Goal: Information Seeking & Learning: Learn about a topic

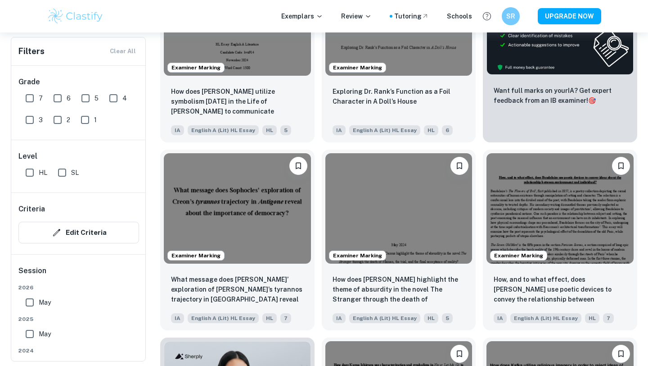
scroll to position [347, 0]
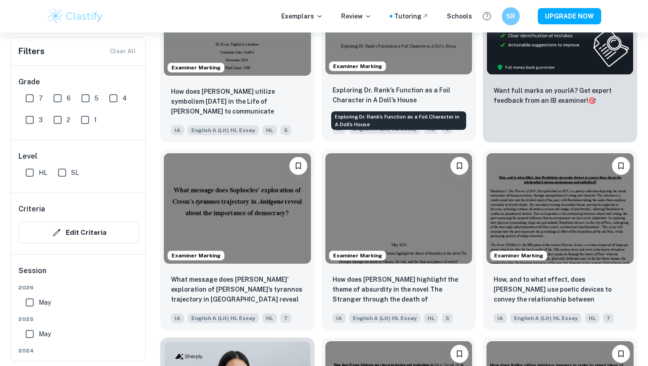
click at [364, 95] on p "Exploring Dr. Rank’s Function as a Foil Character in A Doll’s House" at bounding box center [399, 95] width 133 height 20
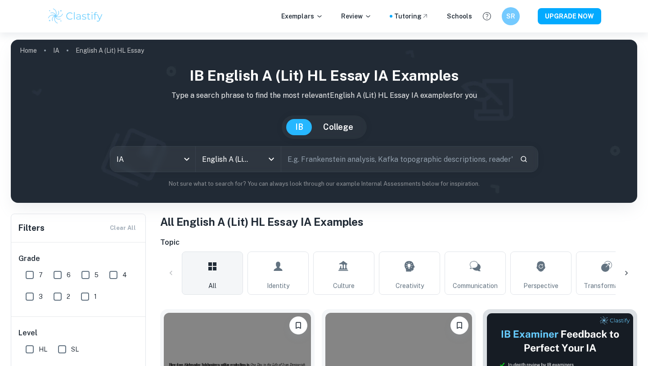
scroll to position [347, 0]
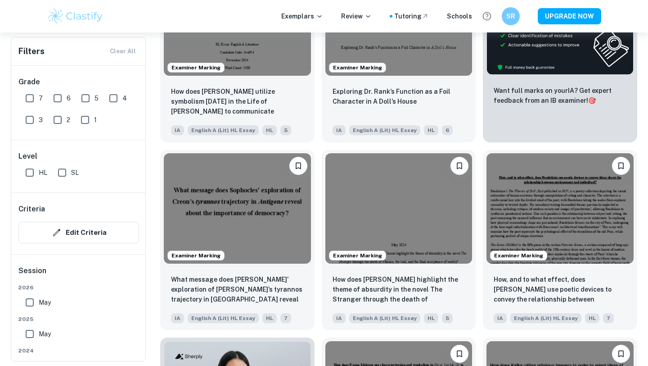
click at [29, 98] on input "7" at bounding box center [30, 98] width 18 height 18
checkbox input "true"
click at [31, 174] on input "HL" at bounding box center [30, 172] width 18 height 18
checkbox input "true"
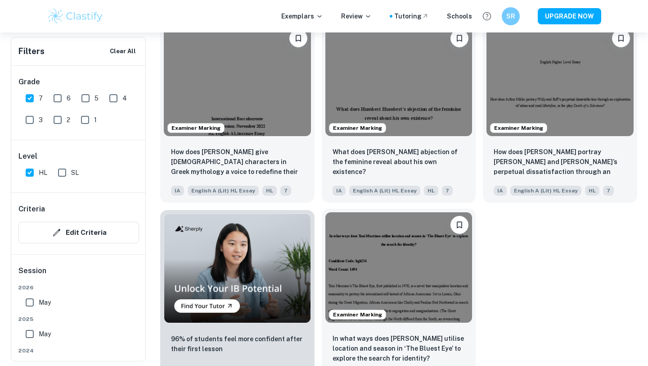
scroll to position [521, 0]
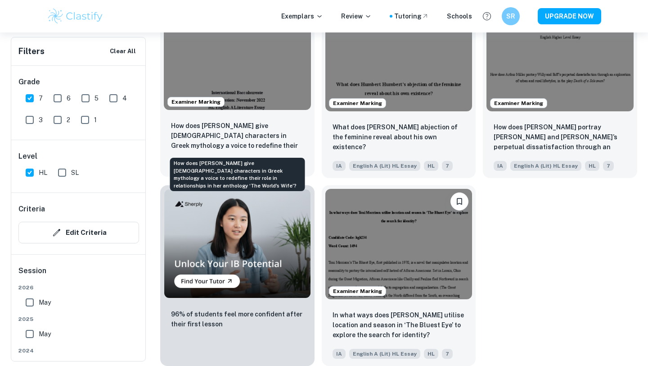
click at [250, 146] on p "How does [PERSON_NAME] give [DEMOGRAPHIC_DATA] characters in Greek mythology a …" at bounding box center [237, 136] width 133 height 31
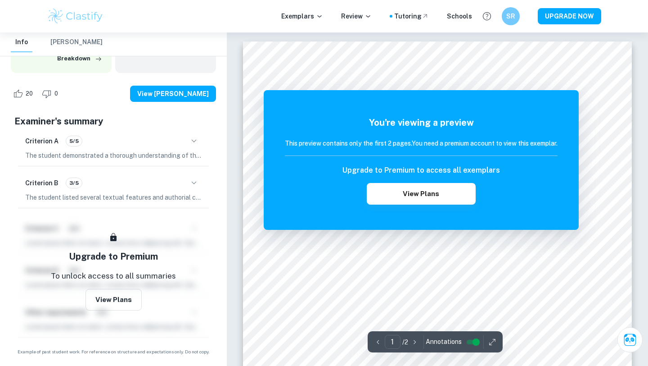
scroll to position [762, 0]
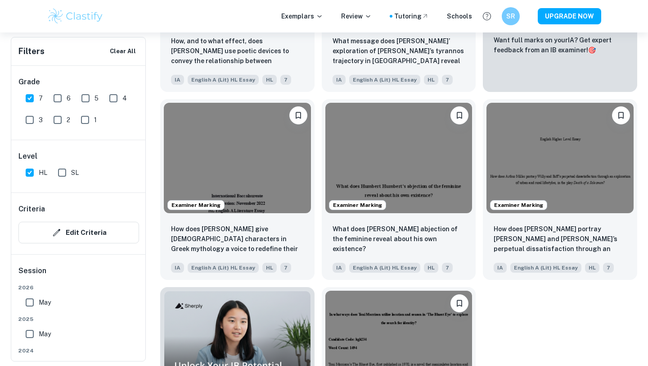
scroll to position [415, 0]
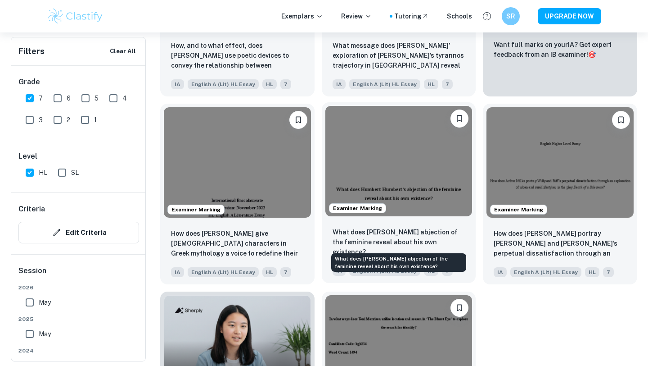
click at [441, 240] on p "What does [PERSON_NAME] abjection of the feminine reveal about his own existenc…" at bounding box center [399, 242] width 133 height 30
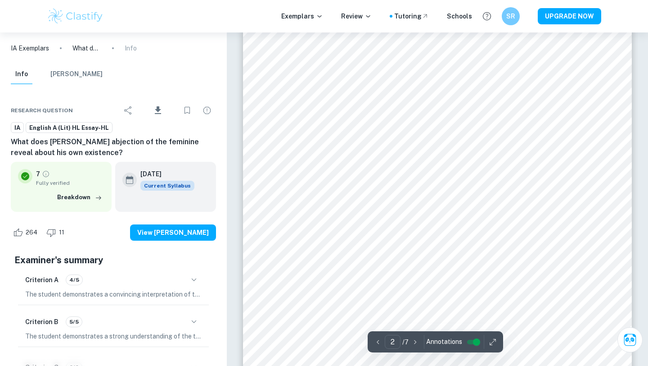
scroll to position [596, 0]
type input "5"
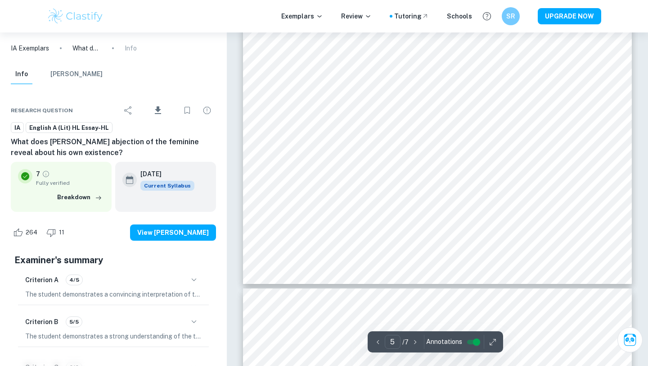
scroll to position [2420, 0]
